Goal: Entertainment & Leisure: Consume media (video, audio)

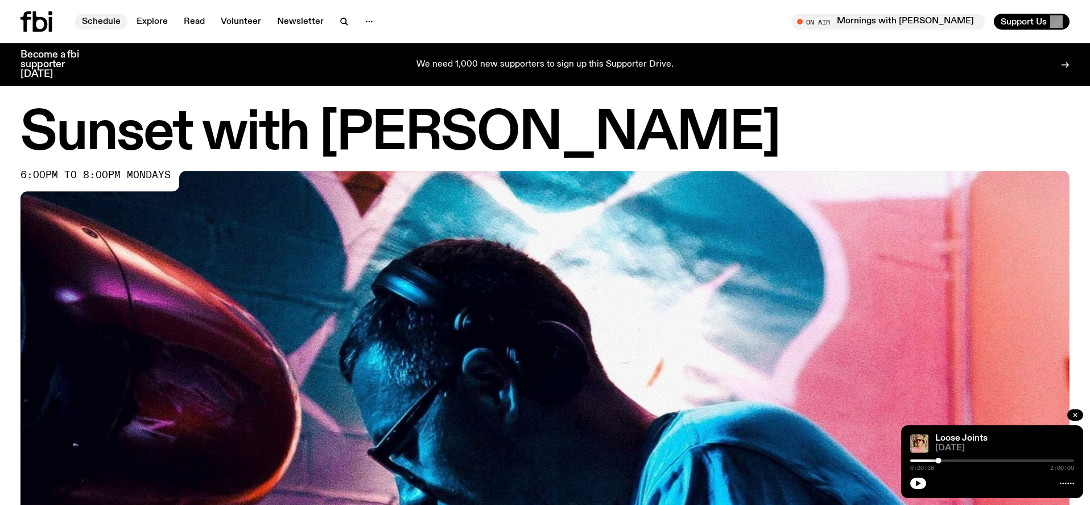
click at [98, 20] on link "Schedule" at bounding box center [101, 22] width 52 height 16
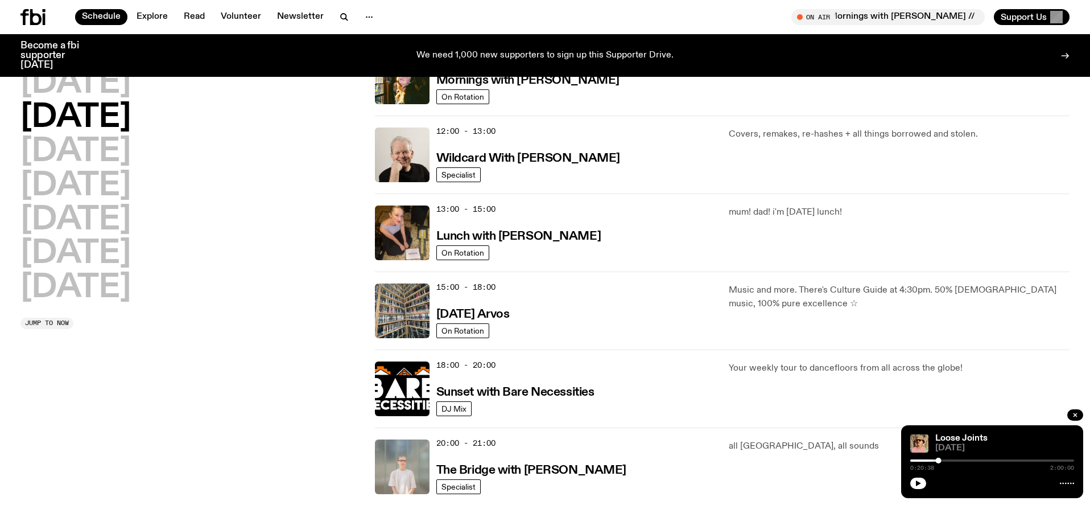
scroll to position [217, 0]
click at [96, 286] on h2 "[DATE]" at bounding box center [75, 287] width 110 height 32
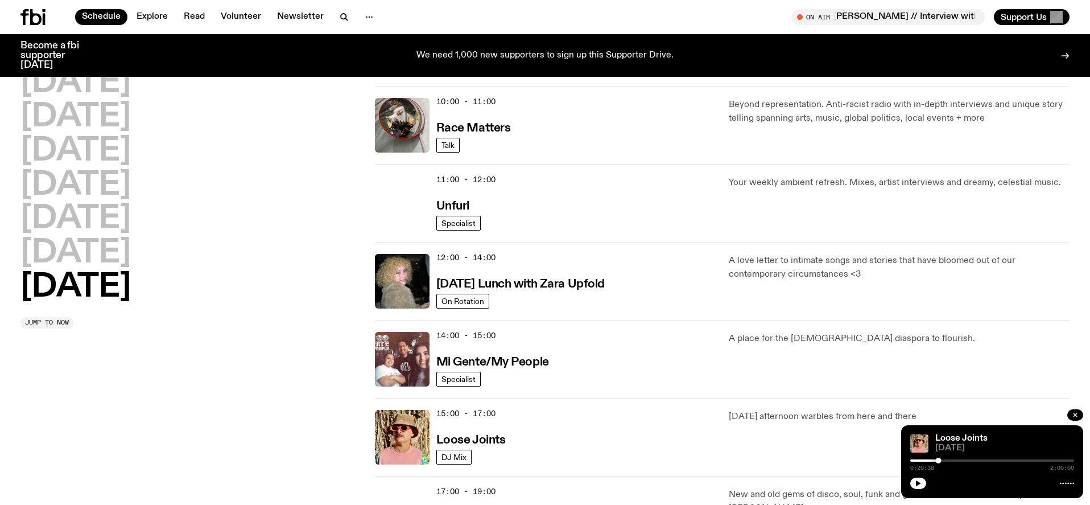
scroll to position [440, 0]
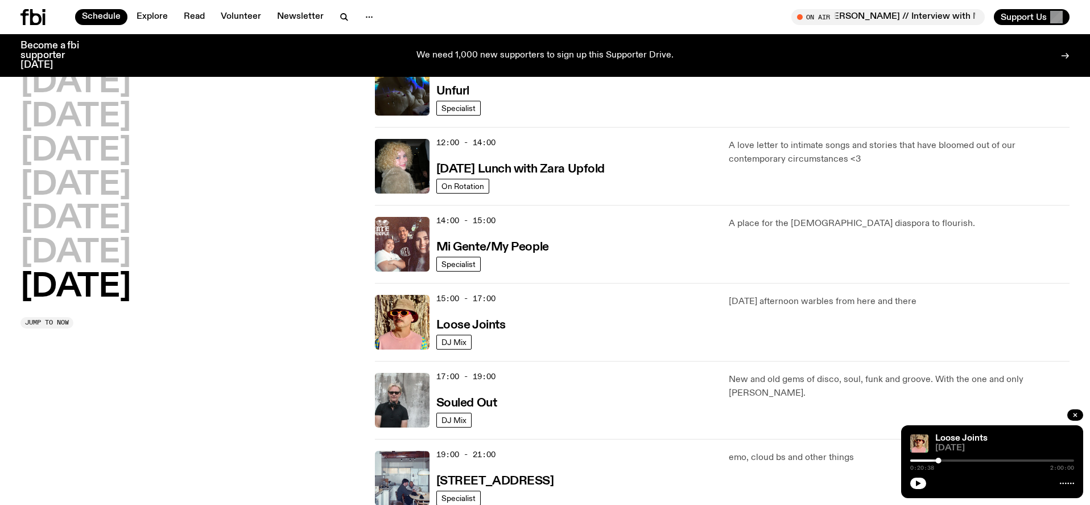
click at [466, 315] on div "15:00 - 17:00 Loose Joints" at bounding box center [575, 322] width 279 height 55
click at [465, 324] on h3 "Loose Joints" at bounding box center [470, 325] width 69 height 12
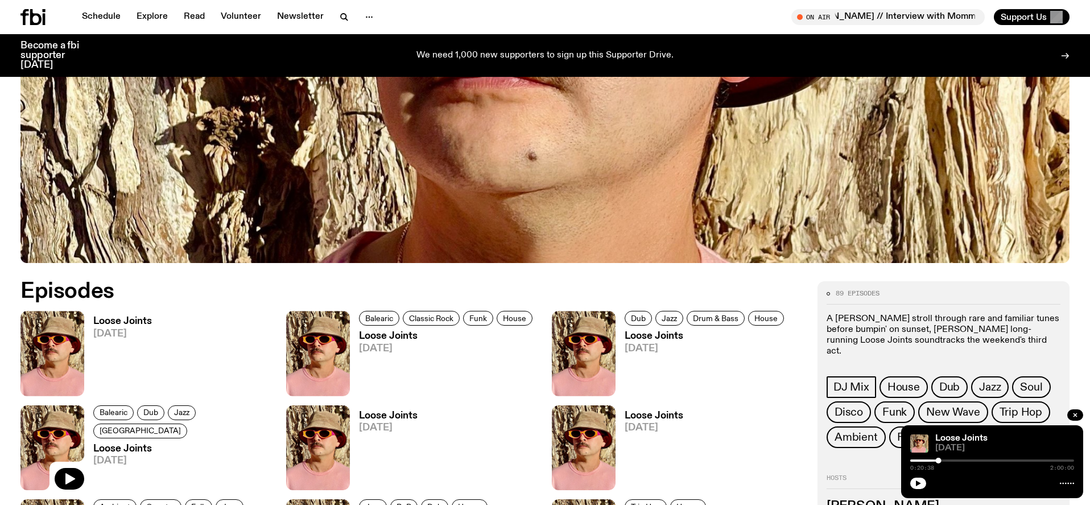
scroll to position [585, 0]
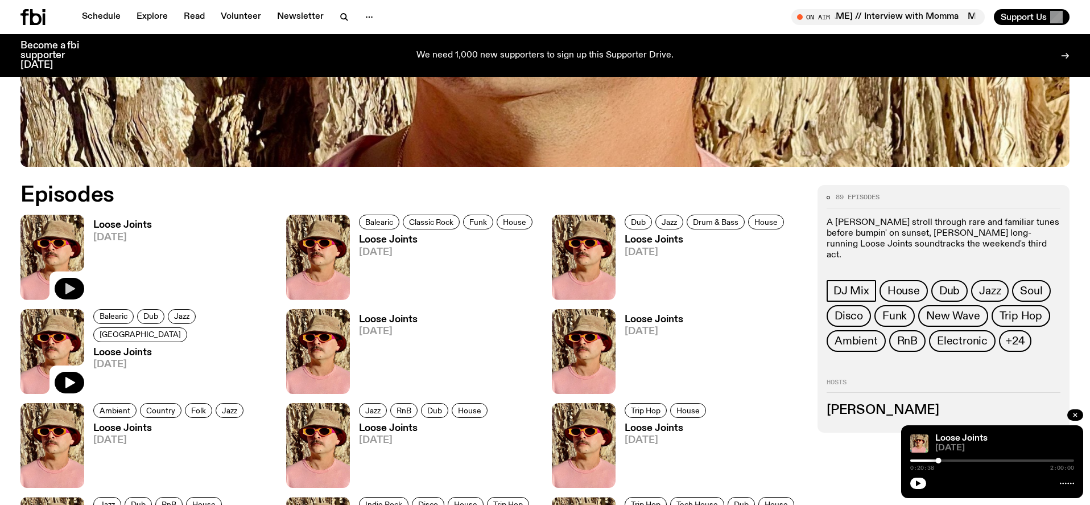
click at [65, 283] on icon "button" at bounding box center [70, 288] width 10 height 11
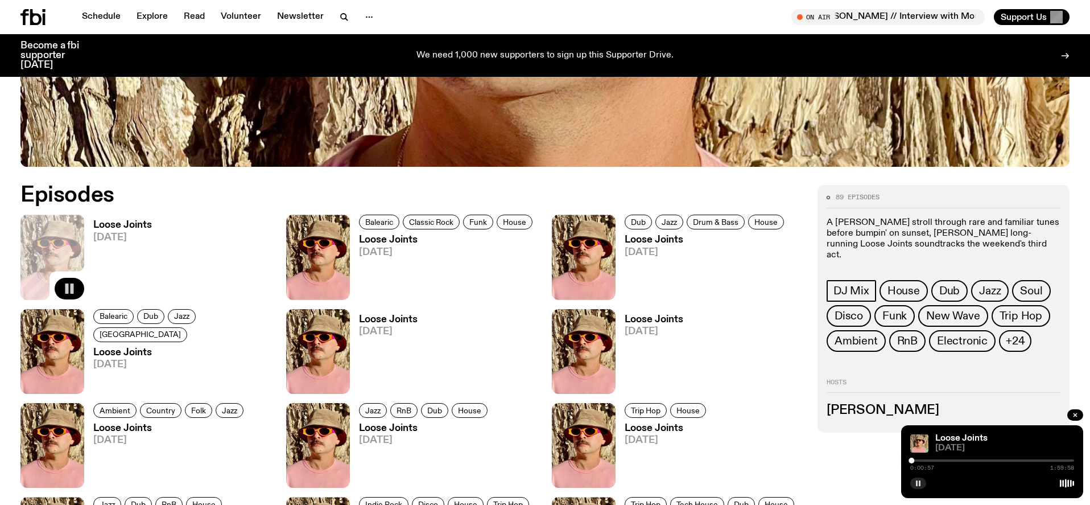
click at [915, 483] on icon "button" at bounding box center [918, 483] width 7 height 7
click at [916, 480] on icon "button" at bounding box center [918, 483] width 7 height 7
click at [915, 483] on icon "button" at bounding box center [918, 483] width 7 height 7
click at [923, 484] on button "button" at bounding box center [918, 482] width 16 height 11
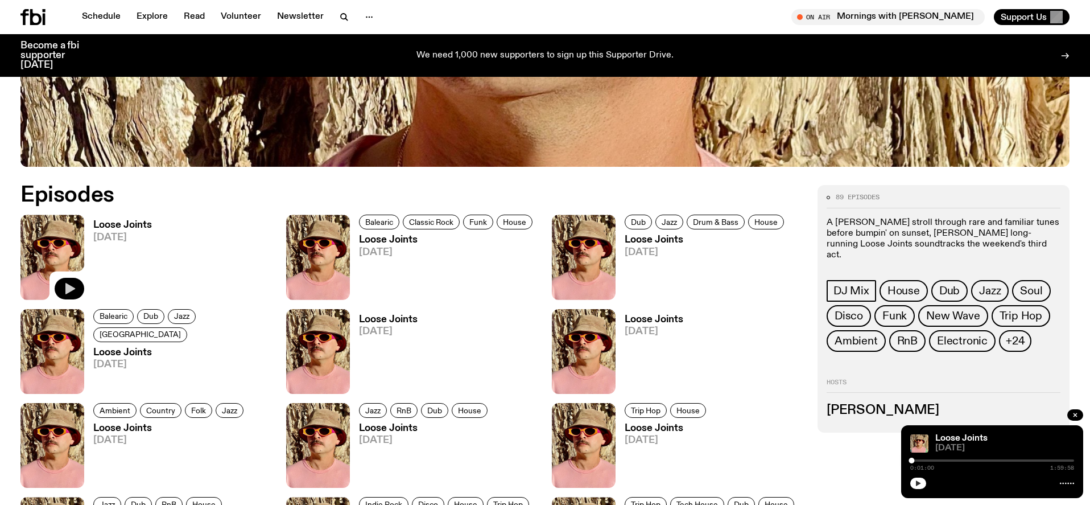
click at [917, 485] on icon "button" at bounding box center [918, 483] width 5 height 6
click at [917, 485] on rect "button" at bounding box center [917, 483] width 2 height 6
click at [921, 488] on button "button" at bounding box center [918, 482] width 16 height 11
click at [921, 484] on icon "button" at bounding box center [918, 483] width 7 height 7
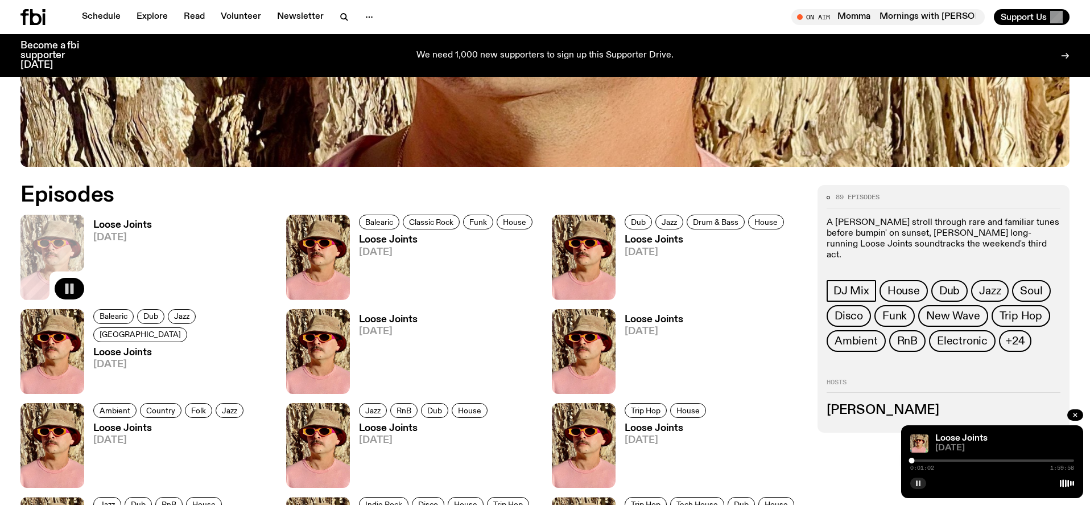
drag, startPoint x: 915, startPoint y: 462, endPoint x: 930, endPoint y: 462, distance: 14.8
click at [930, 462] on div "0:01:02 1:59:58" at bounding box center [992, 464] width 164 height 14
drag, startPoint x: 914, startPoint y: 461, endPoint x: 921, endPoint y: 461, distance: 7.4
click at [919, 461] on div at bounding box center [917, 460] width 6 height 6
